Goal: Transaction & Acquisition: Obtain resource

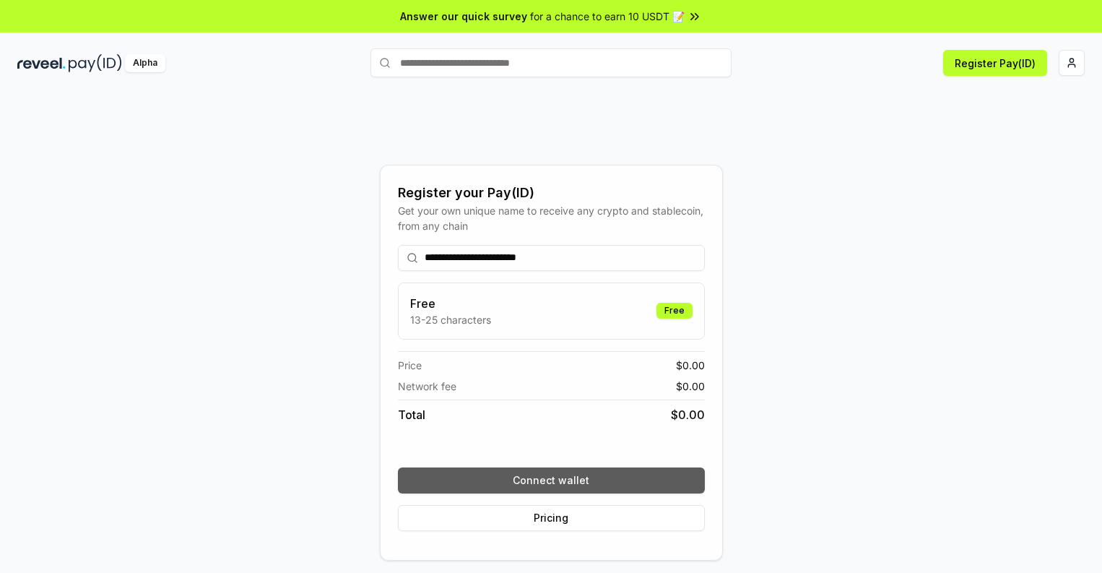
type input "**********"
click at [551, 480] on button "Connect wallet" at bounding box center [551, 480] width 307 height 26
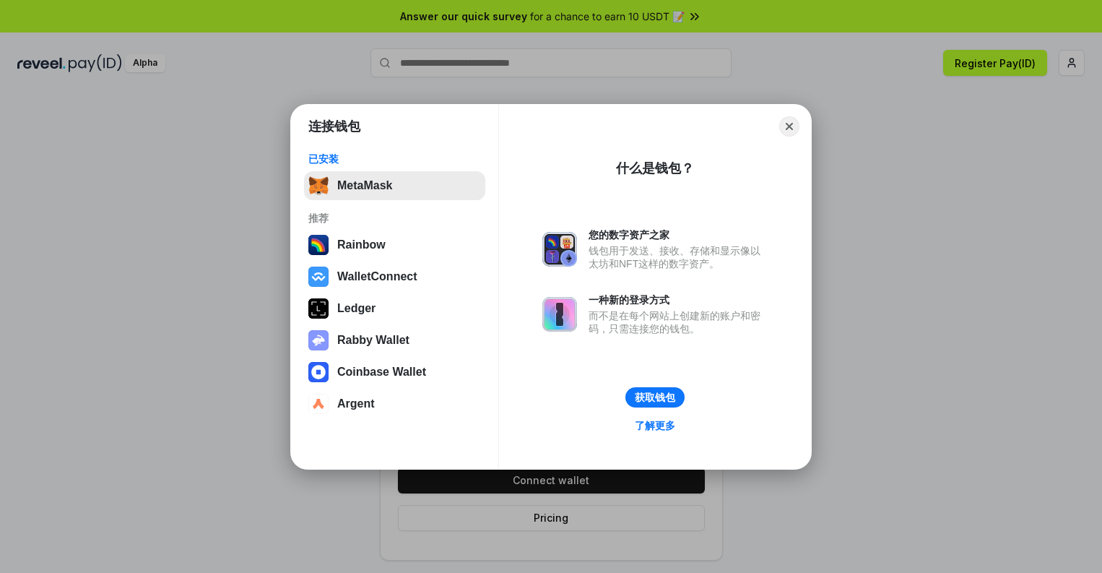
click at [394, 185] on button "MetaMask" at bounding box center [394, 185] width 181 height 29
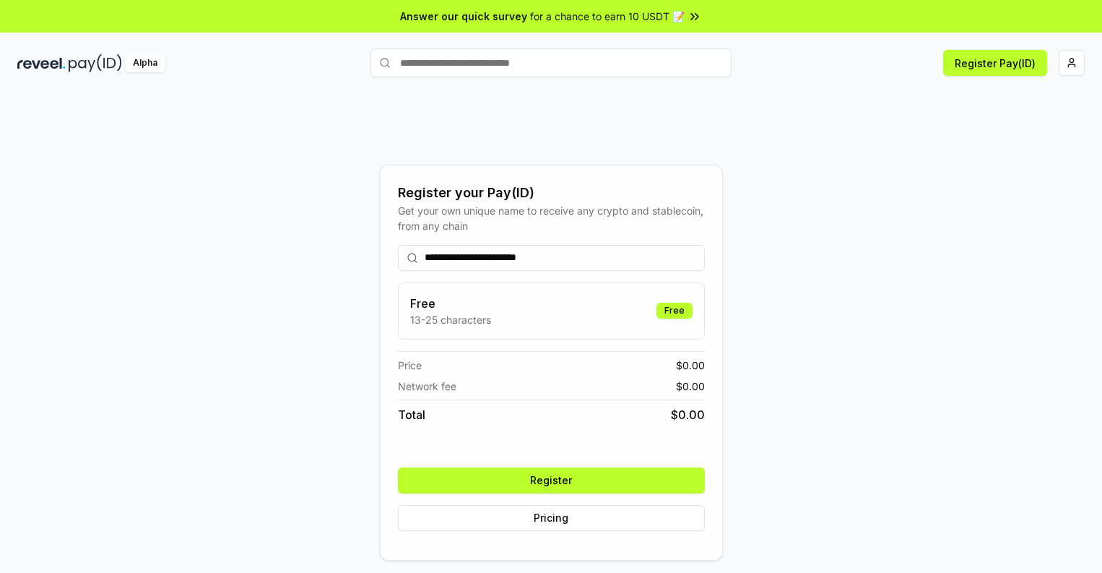
click at [551, 480] on button "Register" at bounding box center [551, 480] width 307 height 26
